Goal: Find contact information: Find contact information

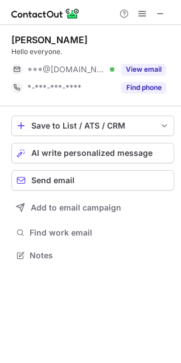
scroll to position [5, 5]
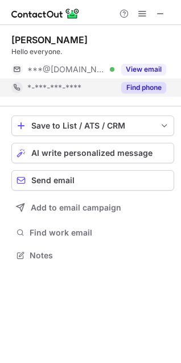
click at [155, 88] on button "Find phone" at bounding box center [143, 87] width 45 height 11
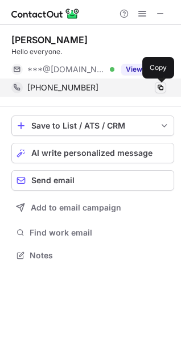
click at [161, 92] on button at bounding box center [160, 87] width 11 height 11
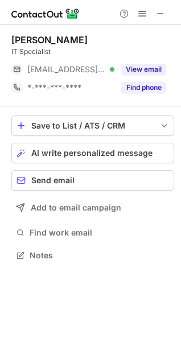
scroll to position [247, 181]
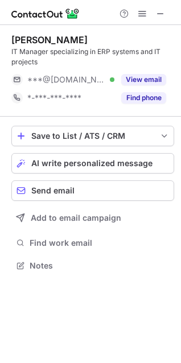
scroll to position [257, 181]
click at [164, 11] on span at bounding box center [160, 13] width 9 height 9
